Goal: Download file/media

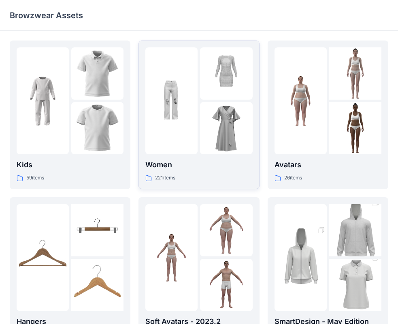
click at [189, 119] on div at bounding box center [171, 100] width 52 height 107
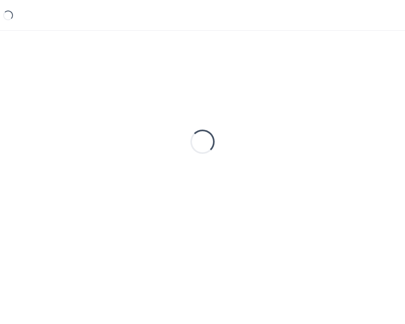
click at [189, 119] on div "Loading..." at bounding box center [202, 141] width 385 height 202
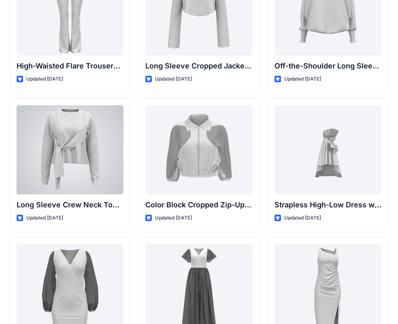
scroll to position [121, 0]
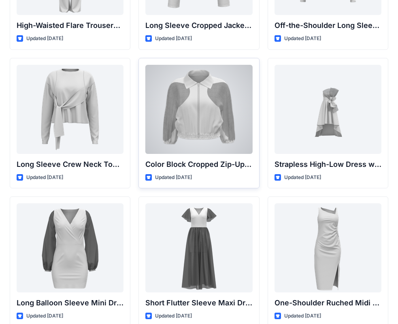
click at [231, 111] on div at bounding box center [198, 109] width 107 height 89
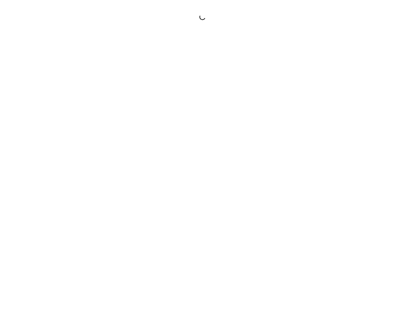
click at [231, 111] on div at bounding box center [202, 162] width 405 height 324
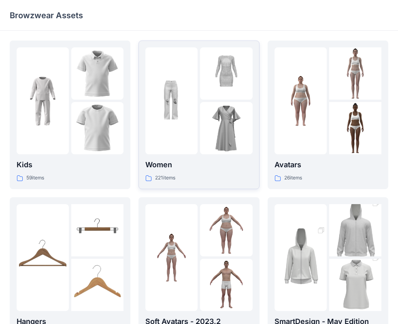
click at [216, 108] on div at bounding box center [226, 128] width 52 height 52
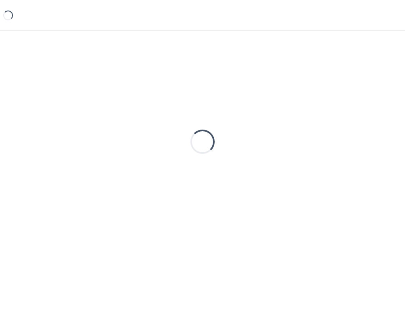
click at [216, 108] on div "Loading..." at bounding box center [202, 141] width 385 height 202
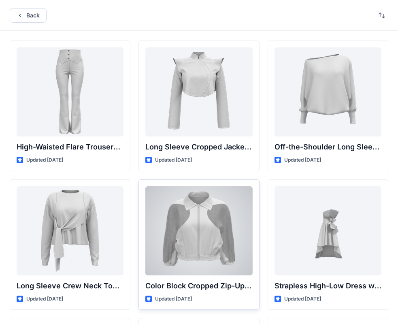
click at [191, 219] on div at bounding box center [198, 230] width 107 height 89
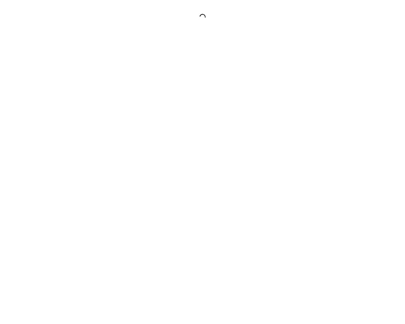
click at [191, 219] on div at bounding box center [202, 162] width 405 height 324
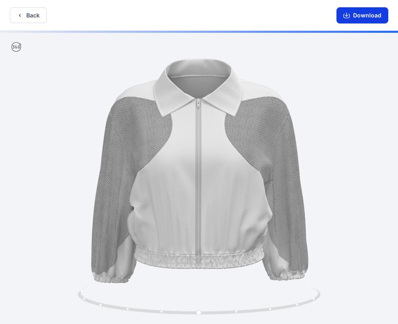
click at [360, 13] on button "Download" at bounding box center [362, 15] width 52 height 16
